Goal: Check status: Check status

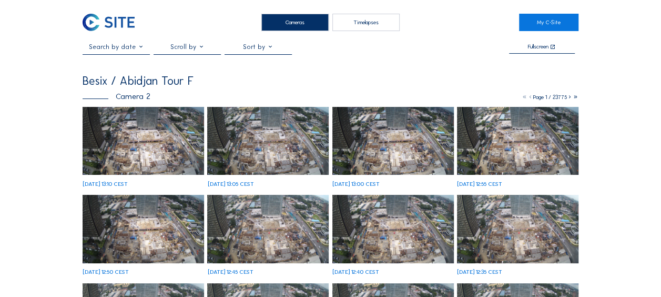
click at [124, 53] on div at bounding box center [116, 48] width 67 height 11
click at [138, 49] on input "text" at bounding box center [116, 46] width 67 height 7
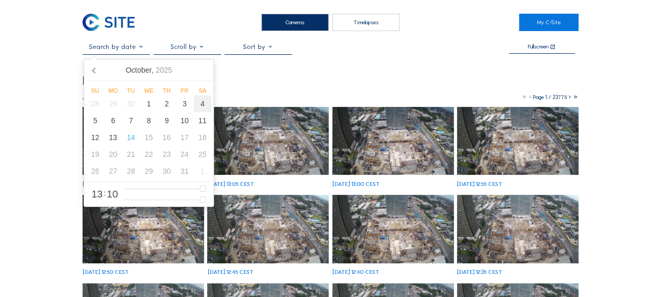
click at [199, 103] on div "4" at bounding box center [203, 103] width 18 height 17
type input "04/10/2025 13:10"
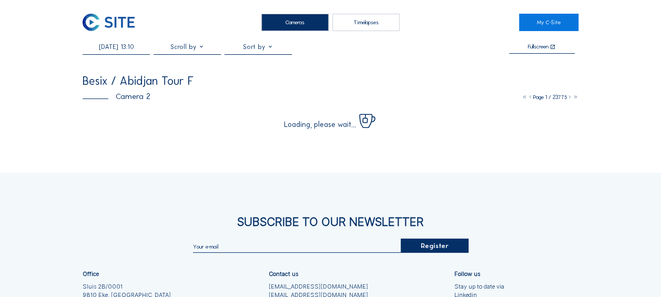
click at [32, 110] on div "Cameras Timelapses My C-Site 04/10/2025 13:10 Fullscreen Besix / Abidjan Tour F…" at bounding box center [330, 204] width 661 height 408
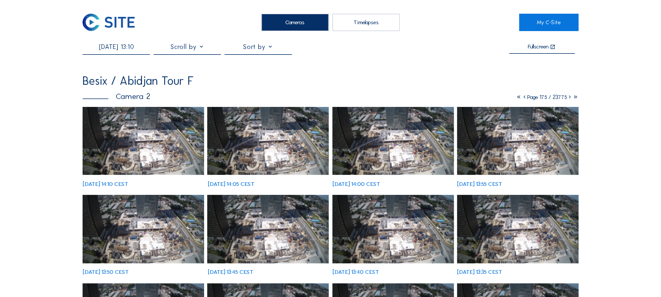
click at [148, 133] on img at bounding box center [143, 141] width 121 height 68
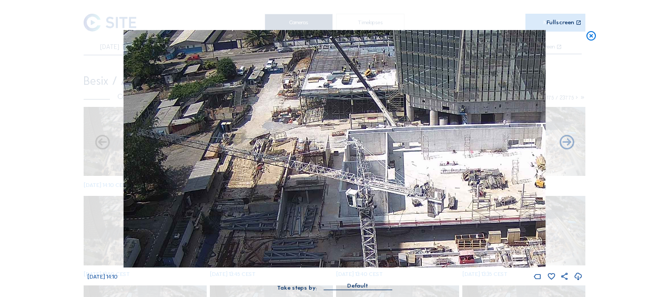
drag, startPoint x: 266, startPoint y: 98, endPoint x: 265, endPoint y: 176, distance: 78.4
click at [266, 178] on img at bounding box center [335, 148] width 422 height 237
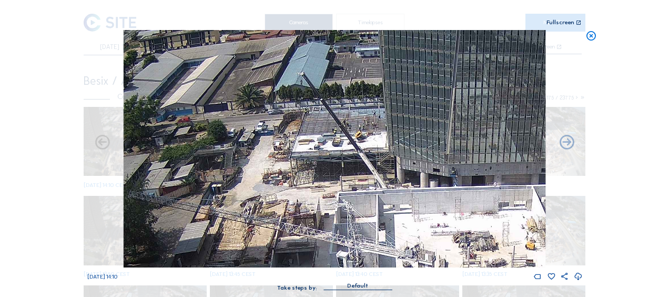
drag, startPoint x: 271, startPoint y: 131, endPoint x: 265, endPoint y: 180, distance: 48.7
click at [265, 180] on img at bounding box center [335, 148] width 422 height 237
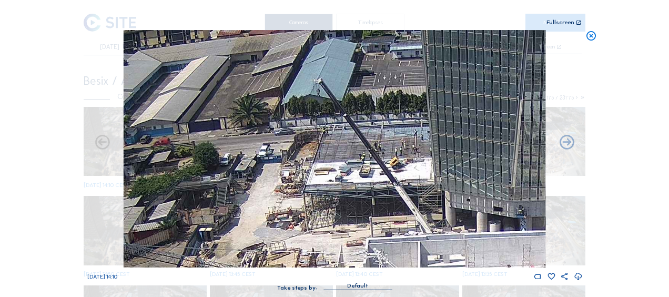
drag, startPoint x: 260, startPoint y: 165, endPoint x: 266, endPoint y: 207, distance: 42.5
click at [266, 208] on img at bounding box center [335, 148] width 422 height 237
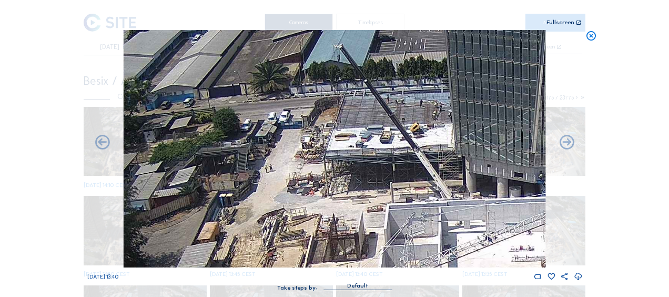
drag, startPoint x: 257, startPoint y: 205, endPoint x: 289, endPoint y: 154, distance: 60.7
click at [289, 153] on img at bounding box center [335, 148] width 422 height 237
